Goal: Task Accomplishment & Management: Use online tool/utility

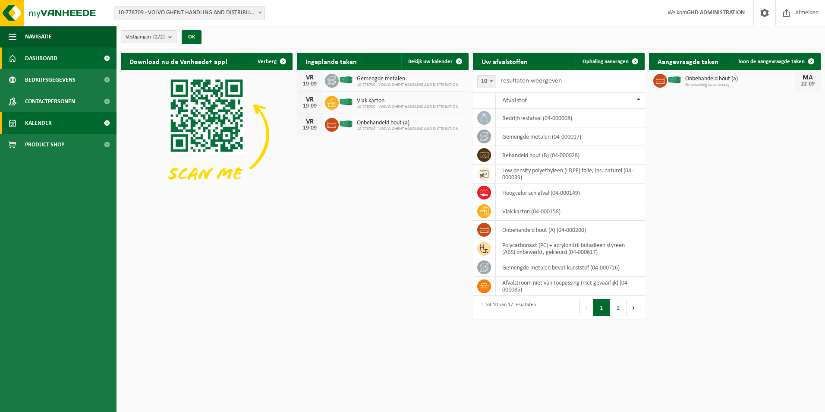
click at [62, 122] on link "Kalender" at bounding box center [58, 123] width 116 height 22
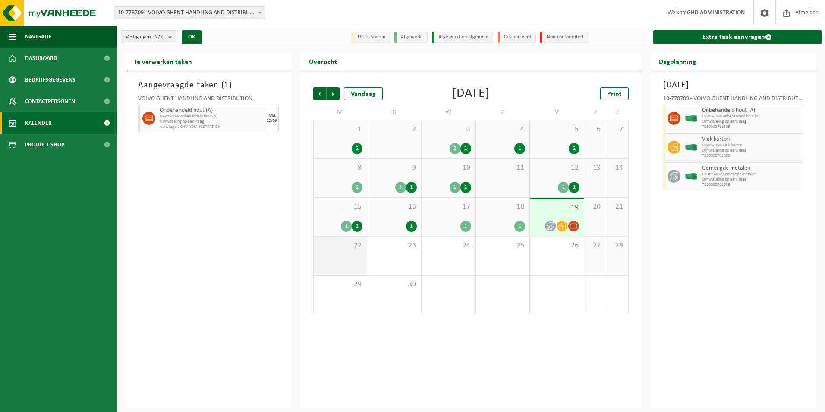
click at [344, 245] on span "22" at bounding box center [340, 245] width 45 height 9
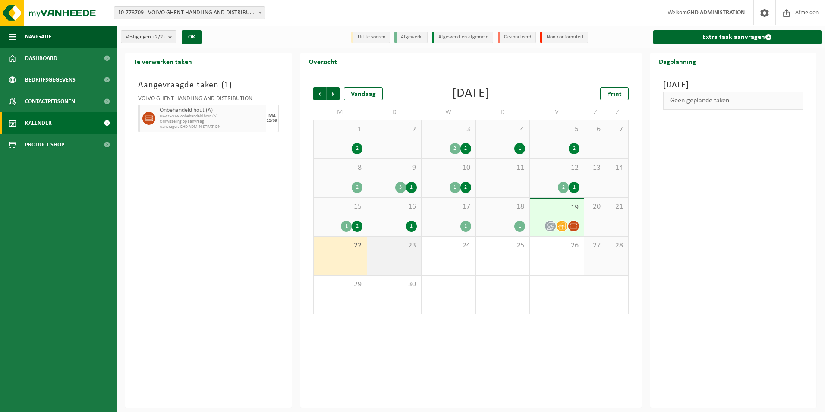
click at [409, 255] on div "23" at bounding box center [394, 255] width 54 height 38
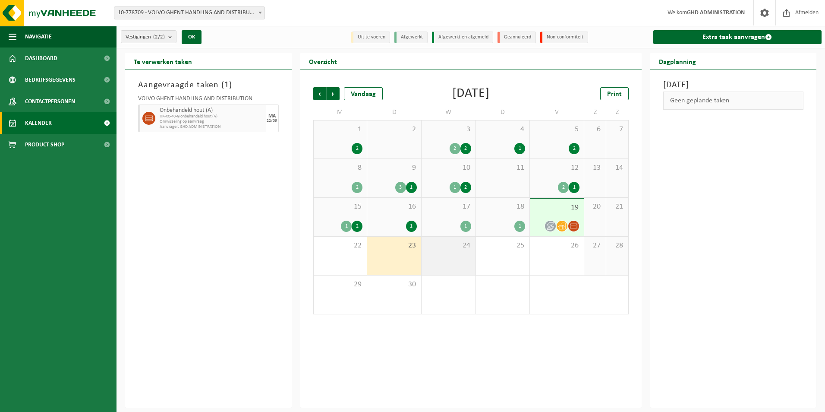
click at [448, 257] on div "24" at bounding box center [449, 255] width 54 height 38
click at [240, 120] on span "Omwisseling op aanvraag" at bounding box center [212, 121] width 104 height 5
click at [469, 219] on div "17 1" at bounding box center [449, 217] width 54 height 38
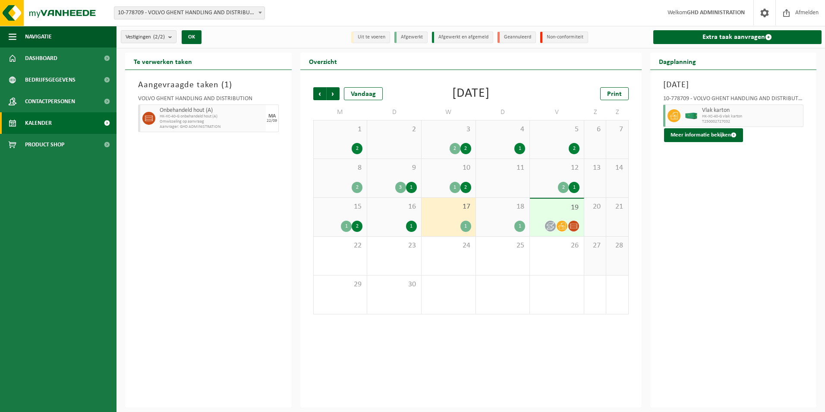
click at [560, 219] on div "19" at bounding box center [557, 217] width 54 height 38
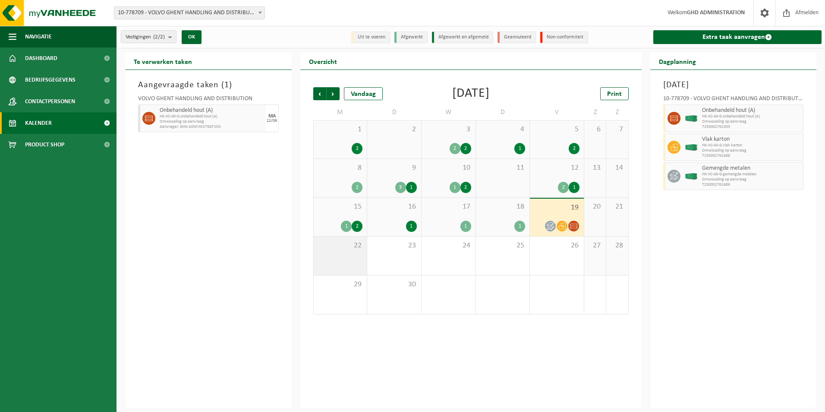
click at [352, 243] on span "22" at bounding box center [340, 245] width 45 height 9
click at [363, 257] on div "22" at bounding box center [340, 255] width 53 height 38
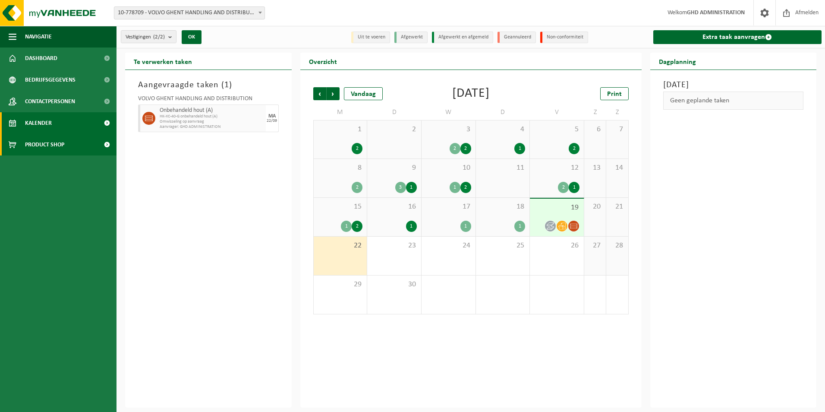
click at [60, 147] on span "Product Shop" at bounding box center [44, 145] width 39 height 22
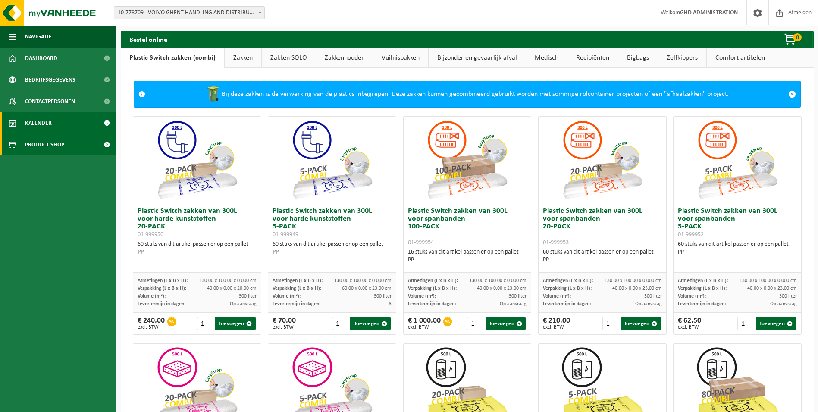
click at [60, 129] on link "Kalender" at bounding box center [58, 123] width 116 height 22
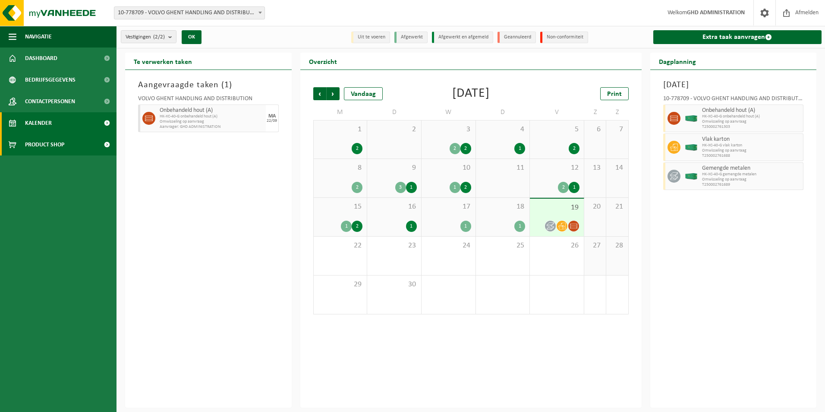
click at [58, 143] on span "Product Shop" at bounding box center [44, 145] width 39 height 22
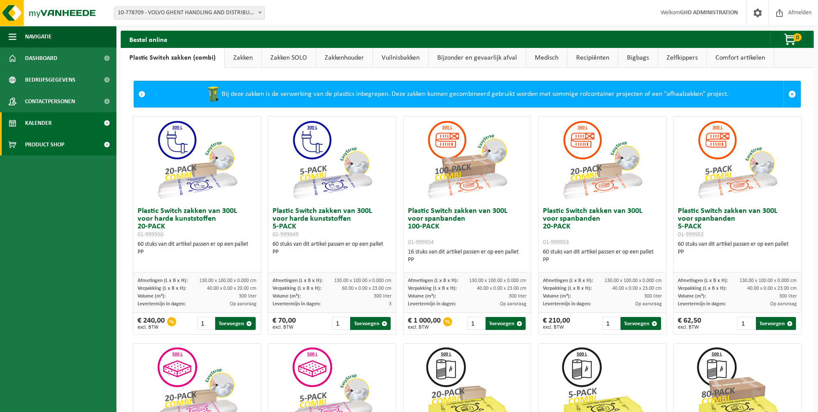
click at [64, 117] on link "Kalender" at bounding box center [58, 123] width 116 height 22
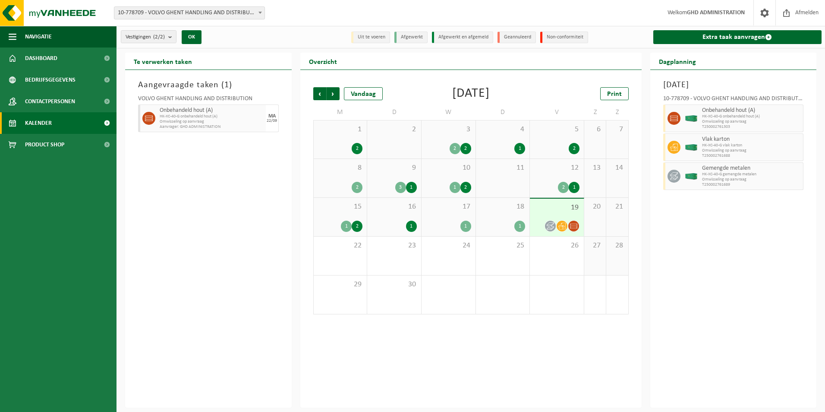
click at [84, 121] on link "Kalender" at bounding box center [58, 123] width 116 height 22
click at [744, 35] on link "Extra taak aanvragen" at bounding box center [737, 37] width 169 height 14
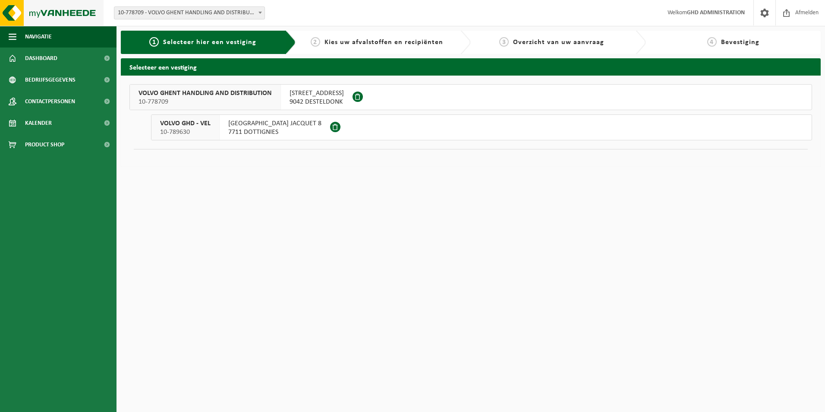
click at [24, 16] on img at bounding box center [52, 13] width 104 height 26
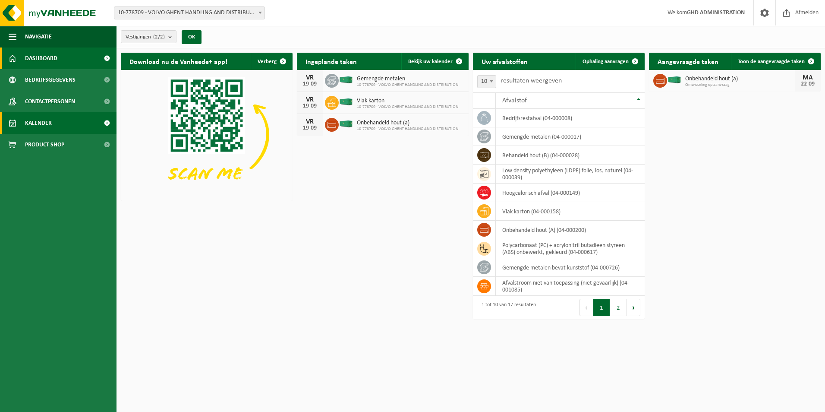
click at [46, 118] on span "Kalender" at bounding box center [38, 123] width 27 height 22
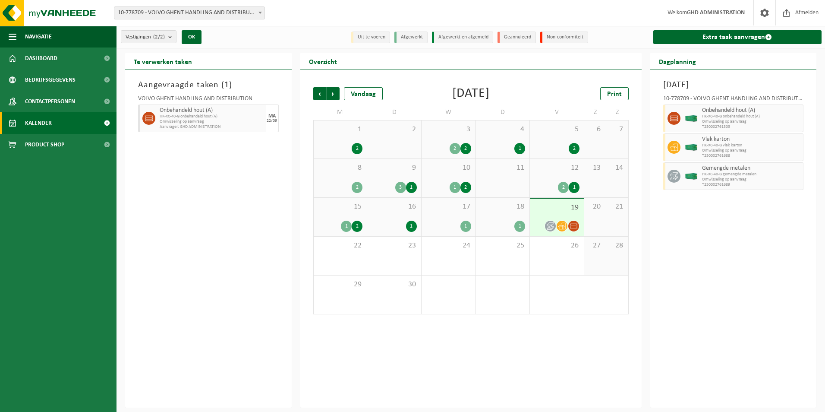
click at [35, 119] on span "Kalender" at bounding box center [38, 123] width 27 height 22
click at [739, 36] on link "Extra taak aanvragen" at bounding box center [737, 37] width 169 height 14
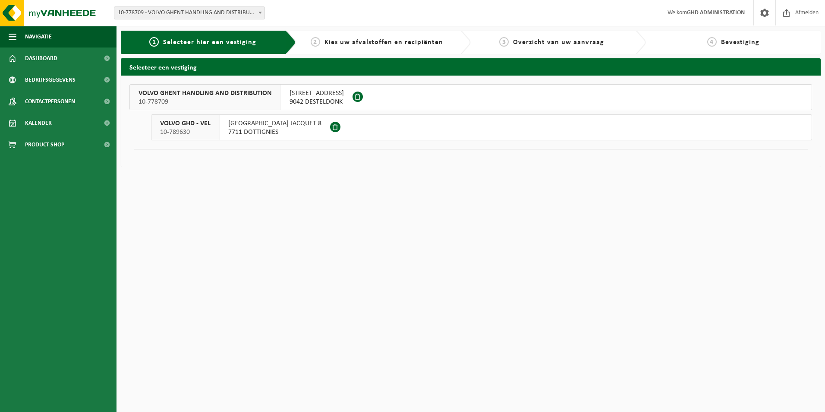
click at [325, 93] on span "SKALDENSTRAAT 102" at bounding box center [316, 93] width 54 height 9
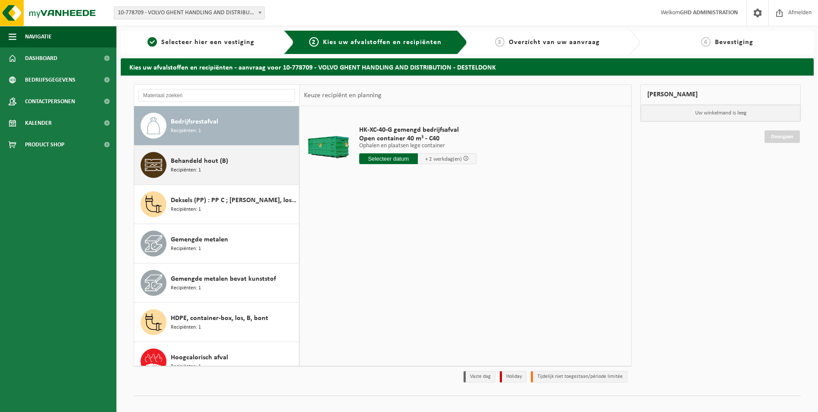
click at [198, 170] on span "Recipiënten: 1" at bounding box center [186, 170] width 30 height 8
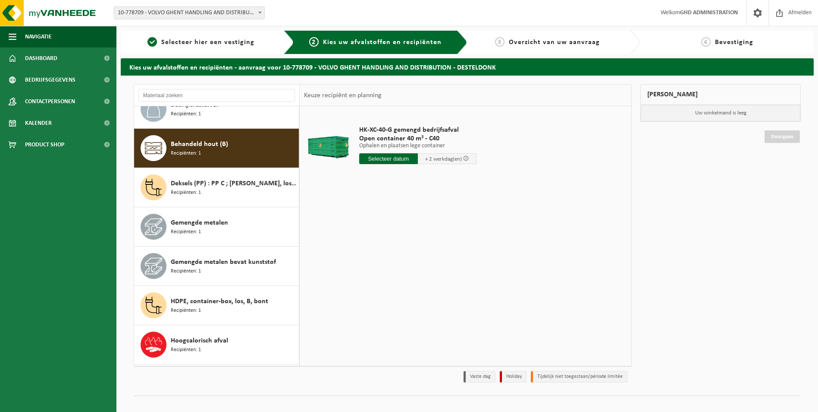
scroll to position [39, 0]
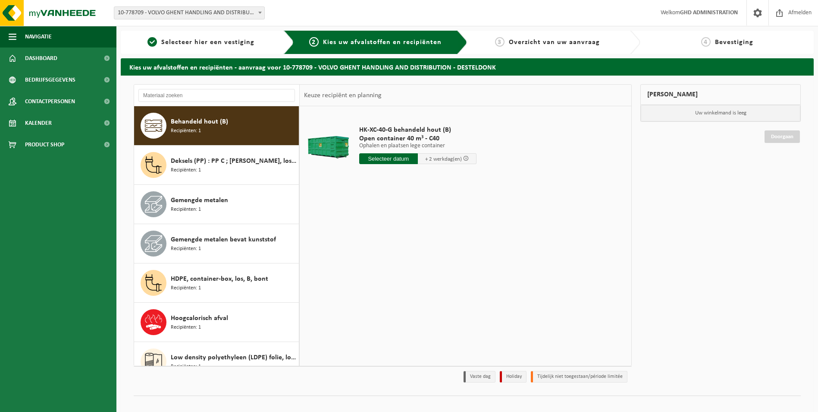
click at [401, 157] on input "text" at bounding box center [388, 158] width 59 height 11
click at [367, 248] on div "1 2 3 4 5 6 7 8 9 10 11 12 13 14 15 16 17 18 19 20 21 22 23 24 25 26 27 28 29 3…" at bounding box center [413, 235] width 106 height 69
click at [366, 247] on div "1 2 3 4 5 6 7 8 9 10 11 12 13 14 15 16 17 18 19 20 21 22 23 24 25 26 27 28 29 3…" at bounding box center [413, 235] width 106 height 69
click at [234, 120] on div "Behandeld hout (B) Recipiënten: 1" at bounding box center [234, 126] width 126 height 26
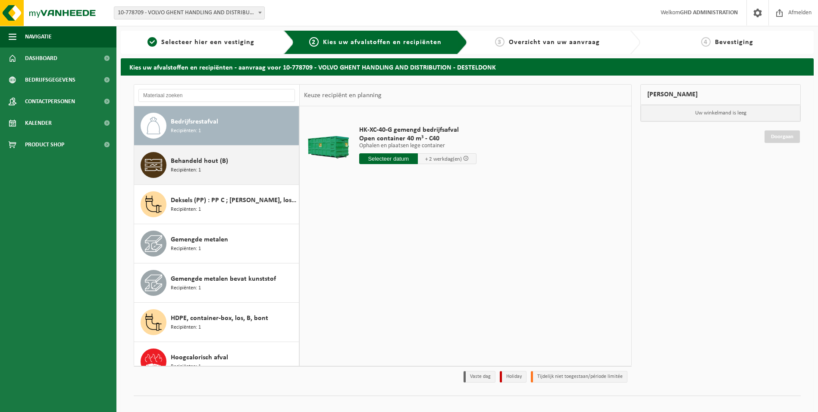
click at [222, 167] on div "Behandeld hout (B) Recipiënten: 1" at bounding box center [234, 165] width 126 height 26
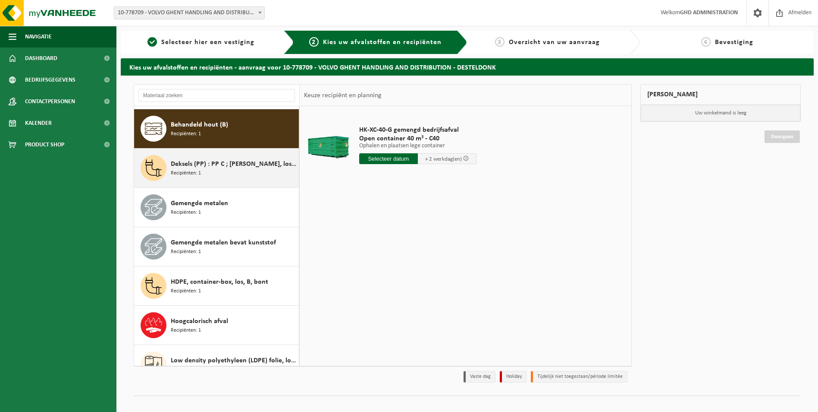
scroll to position [39, 0]
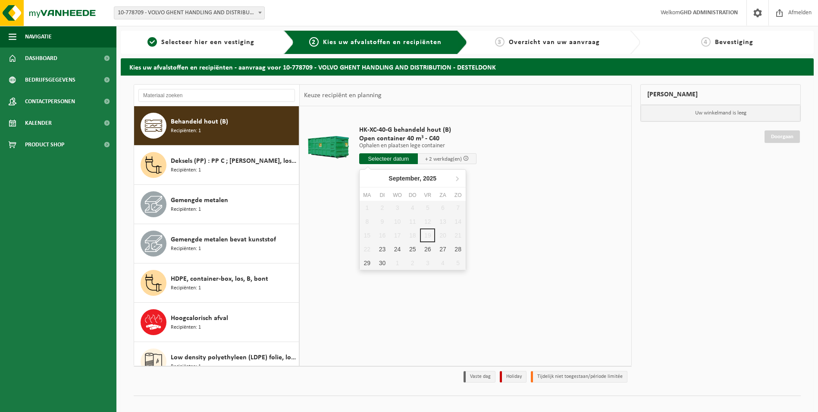
click at [394, 156] on input "text" at bounding box center [388, 158] width 59 height 11
click at [371, 251] on div "1 2 3 4 5 6 7 8 9 10 11 12 13 14 15 16 17 18 19 20 21 22 23 24 25 26 27 28 29 3…" at bounding box center [413, 235] width 106 height 69
